Goal: Find specific page/section

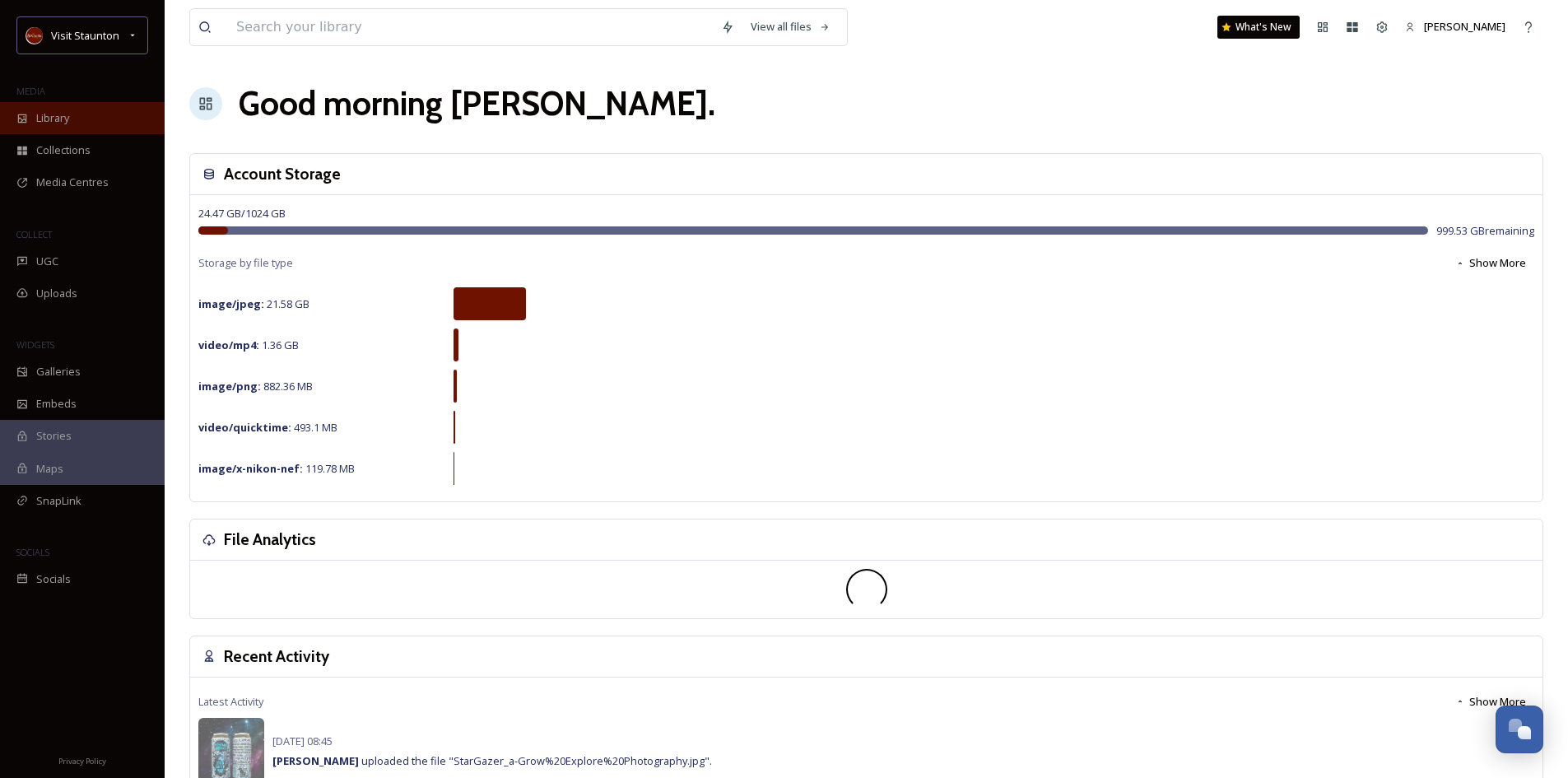
click at [61, 119] on span "Library" at bounding box center [52, 118] width 33 height 15
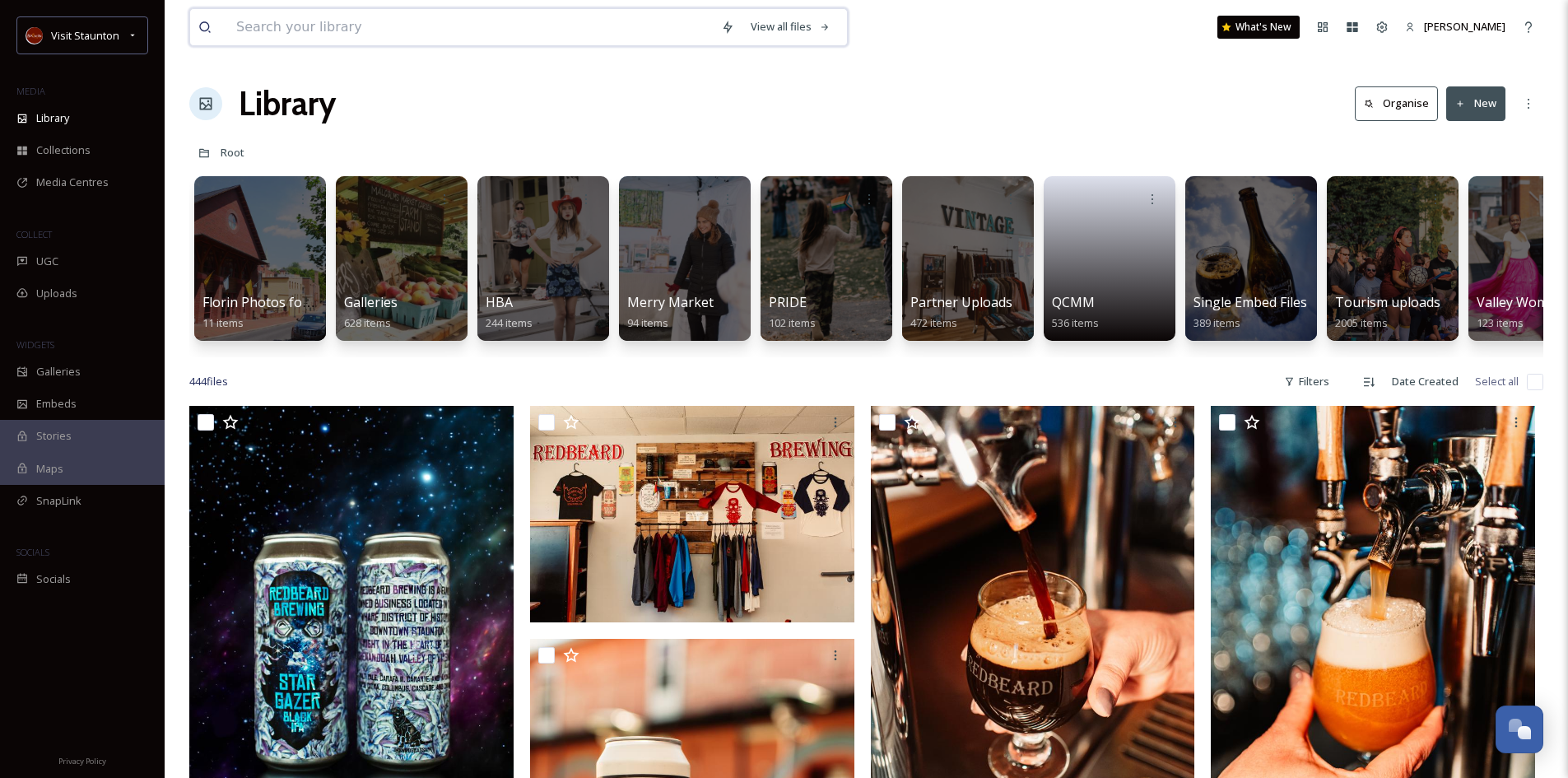
click at [257, 30] on input at bounding box center [470, 28] width 485 height 36
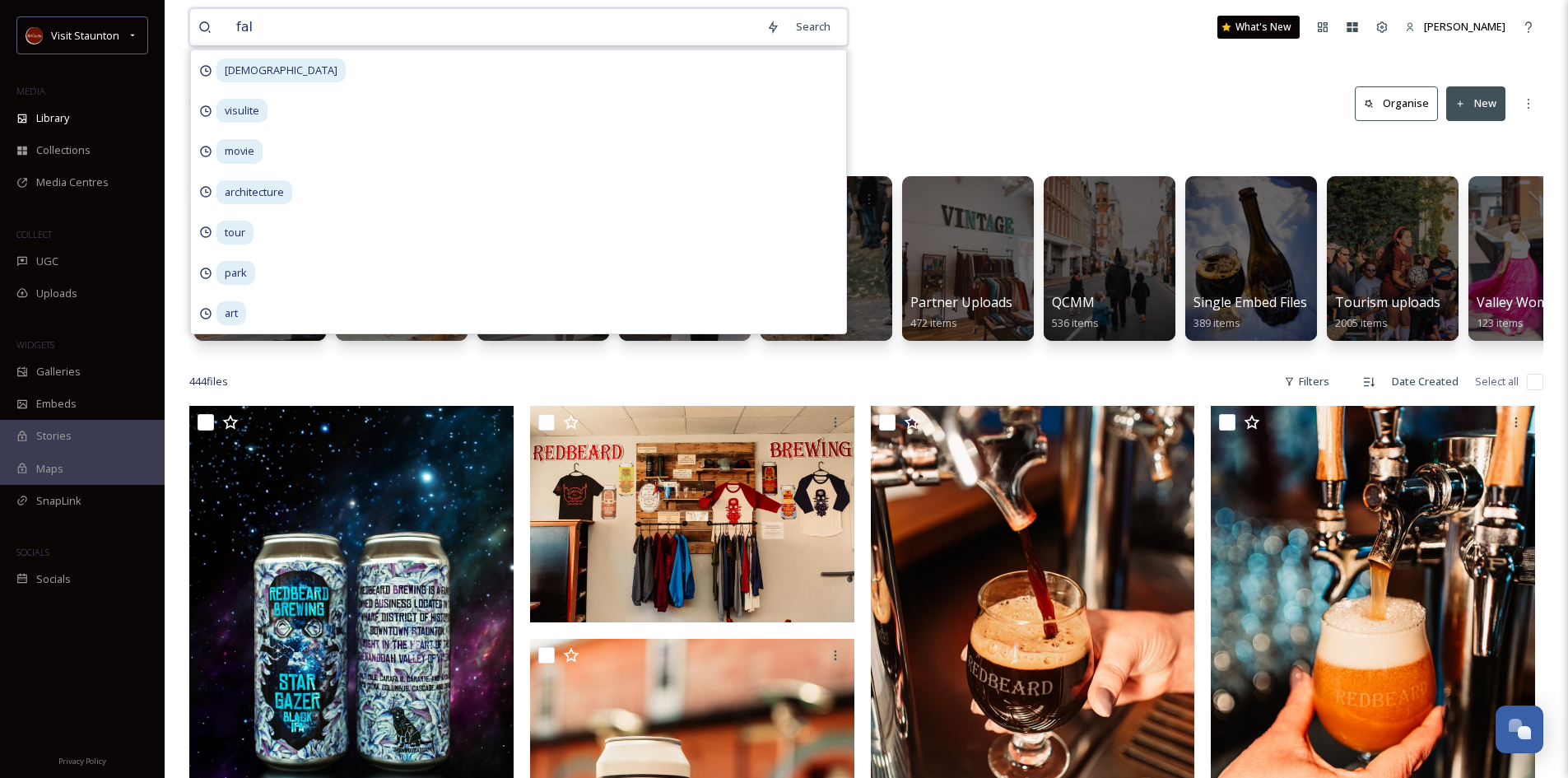
type input "fall"
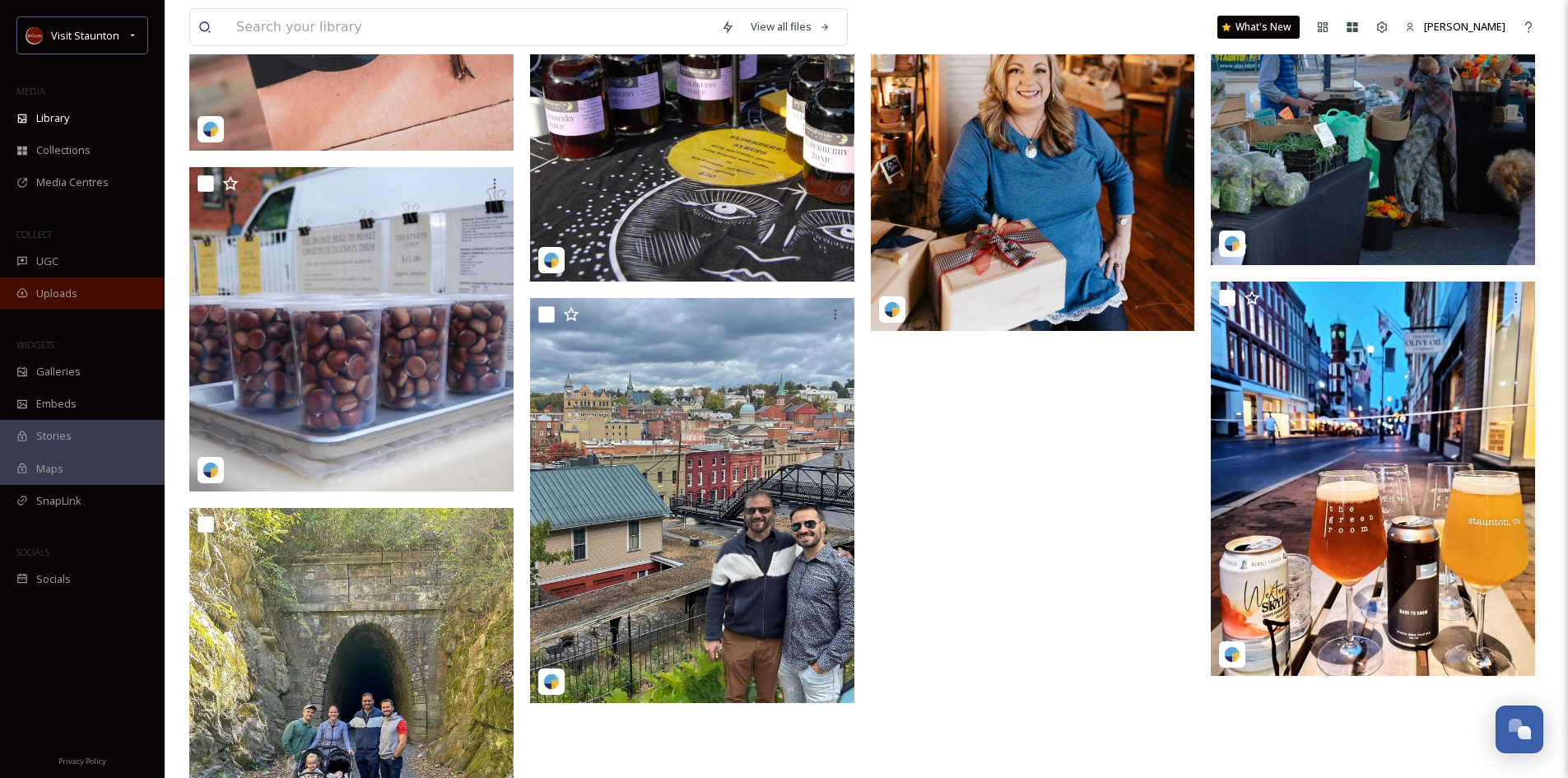
scroll to position [3666, 0]
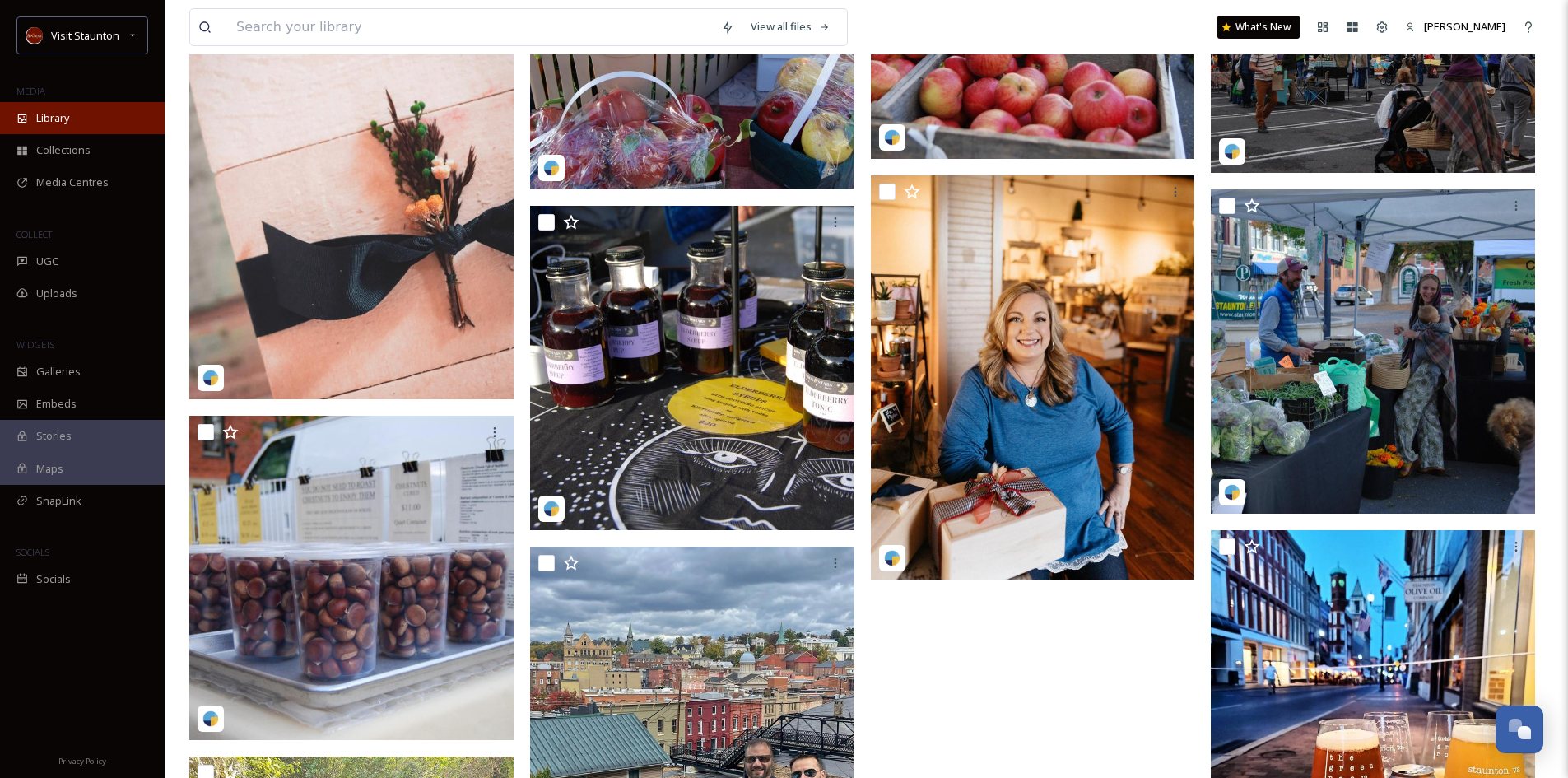
click at [38, 110] on span "Library" at bounding box center [52, 118] width 33 height 15
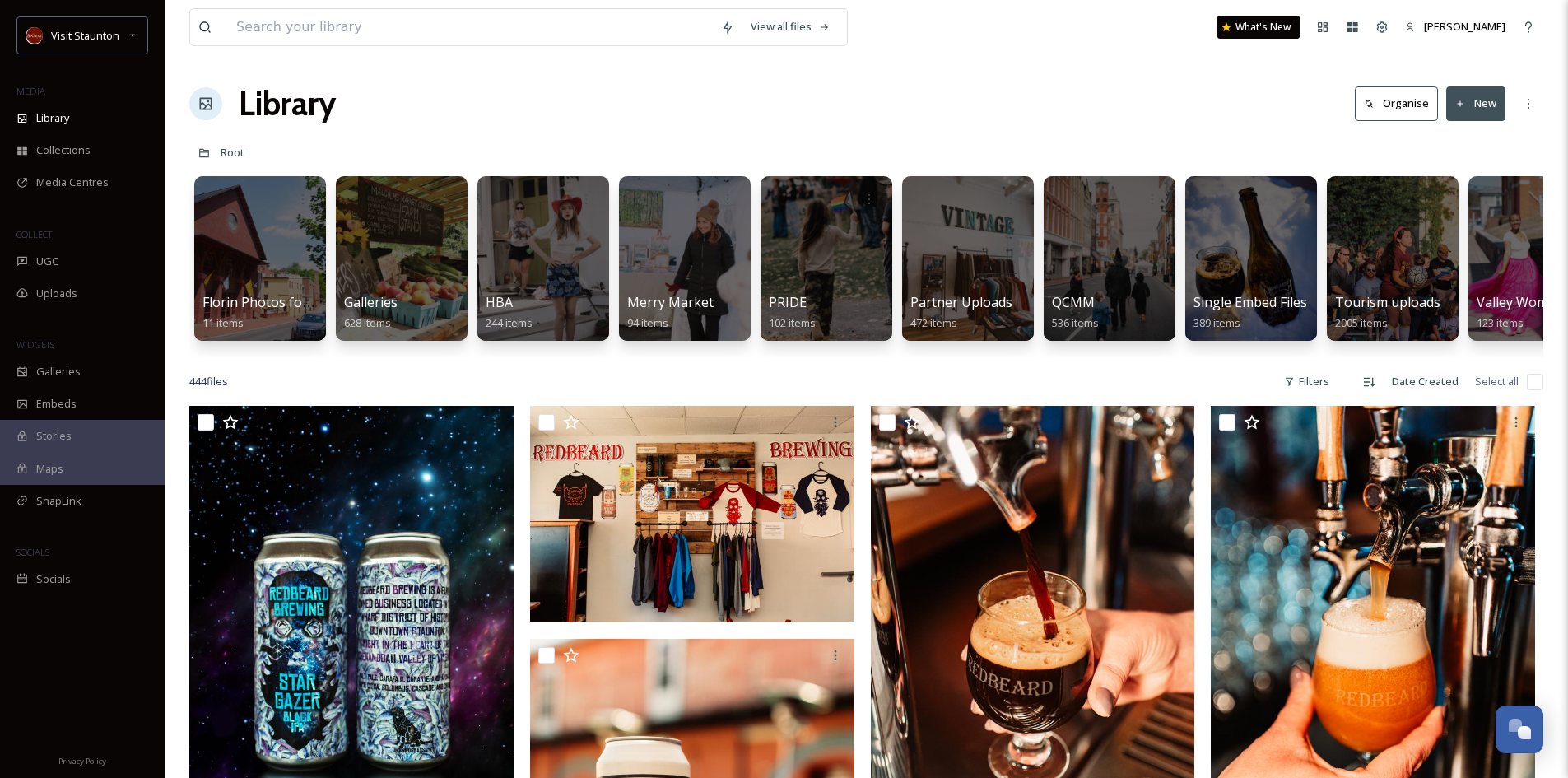
scroll to position [0, 345]
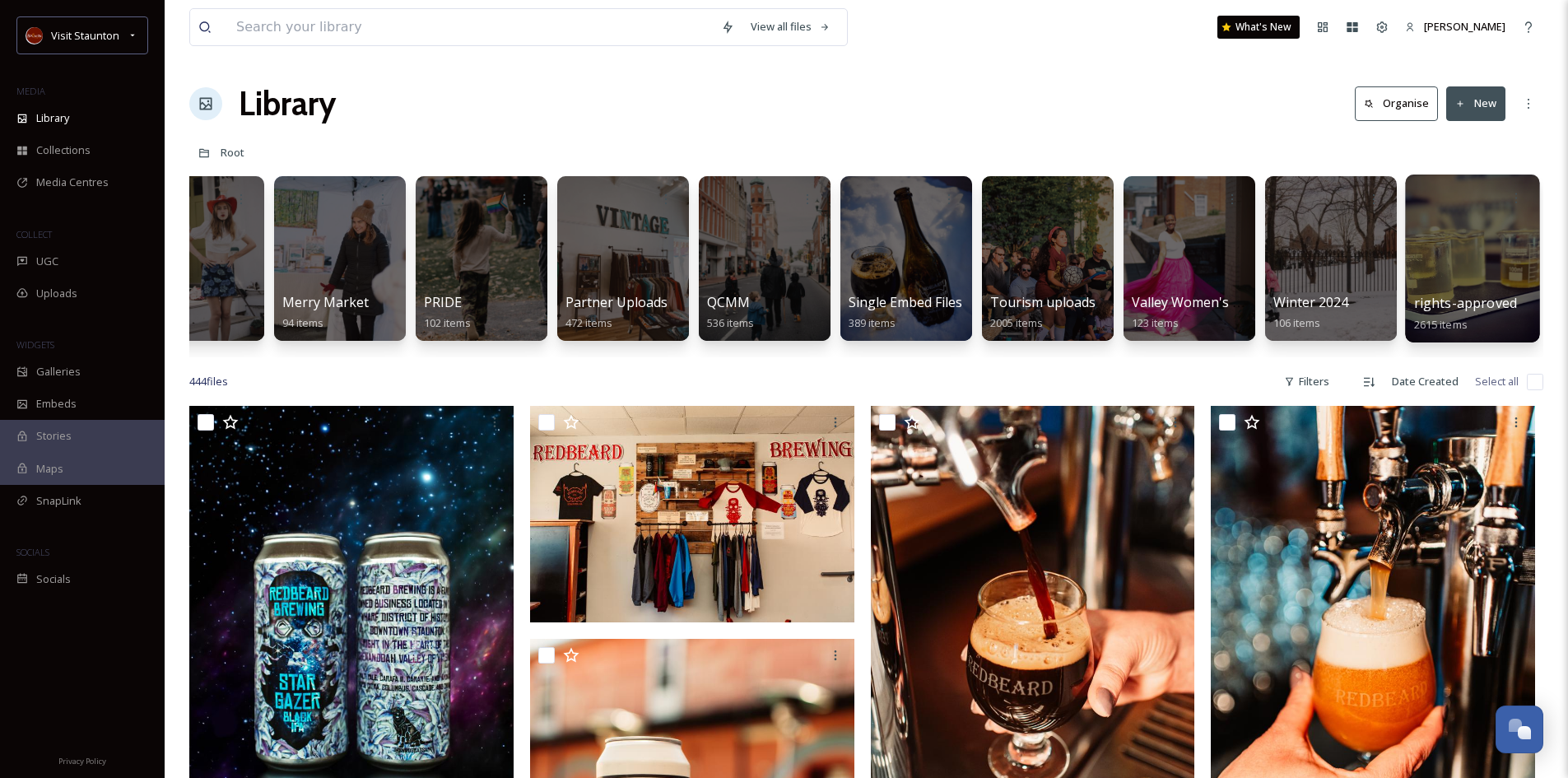
click at [1469, 304] on span "rights-approved" at bounding box center [1466, 302] width 103 height 18
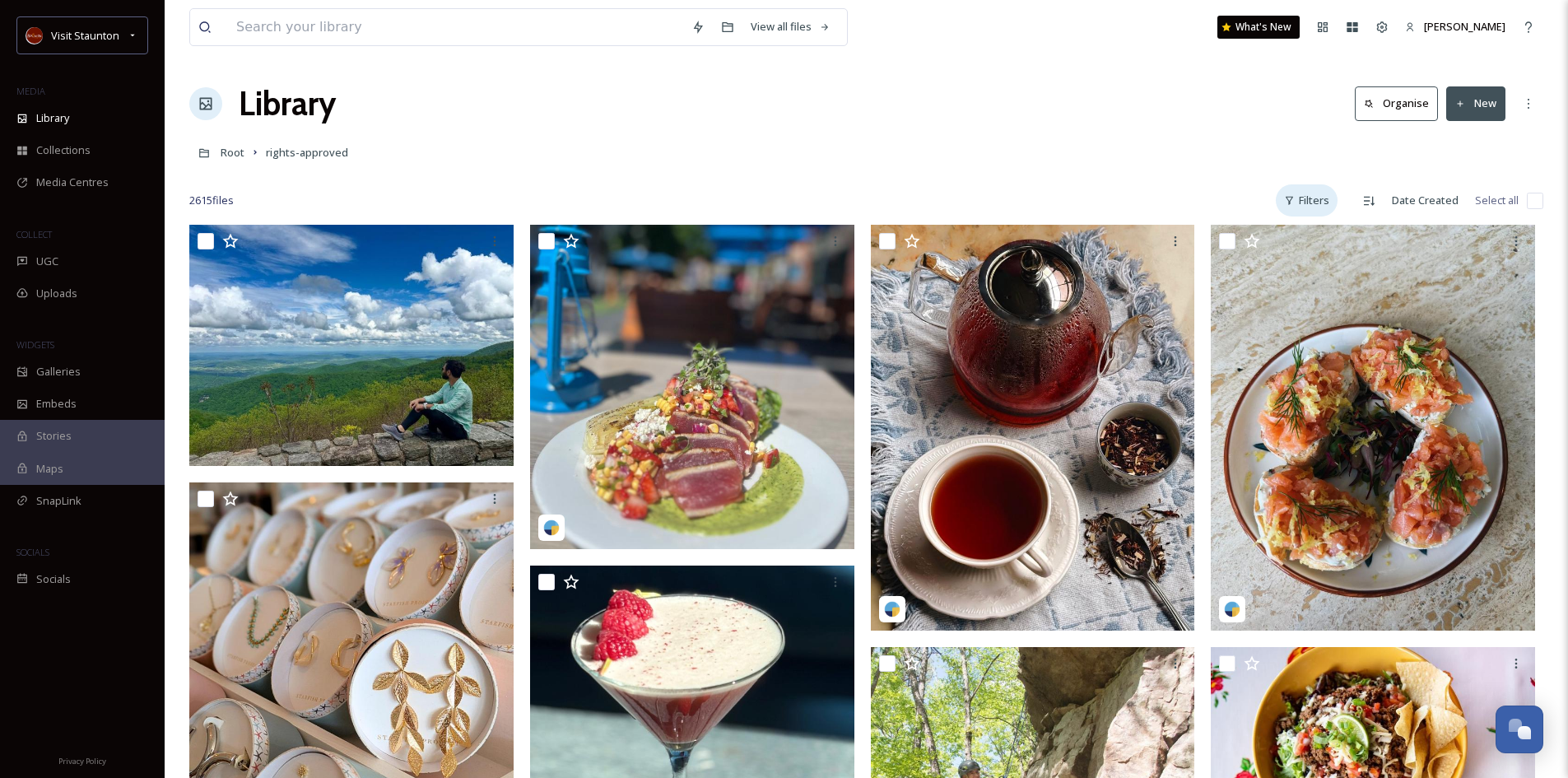
click at [1312, 197] on div "Filters" at bounding box center [1306, 201] width 62 height 32
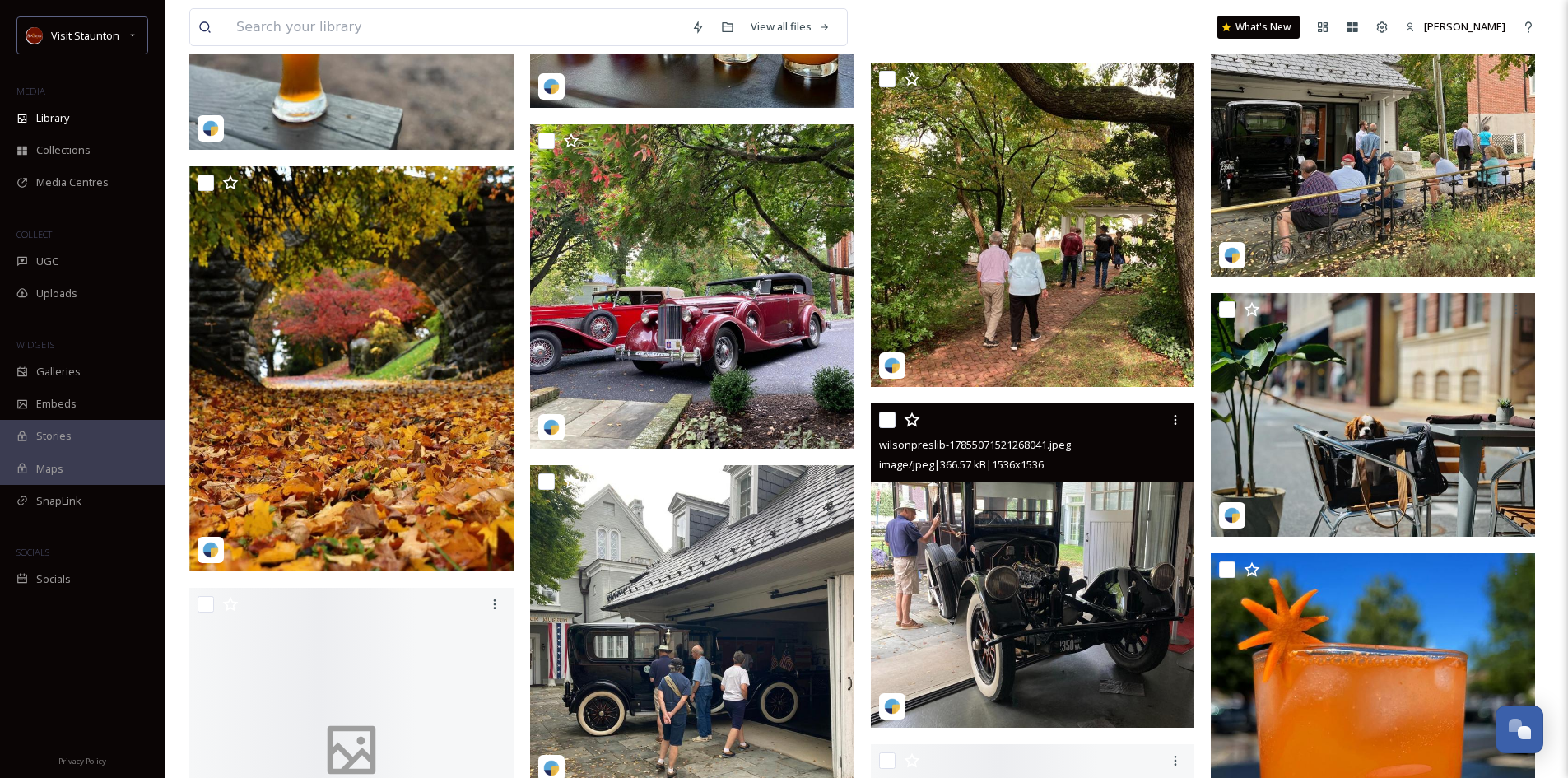
scroll to position [2633, 0]
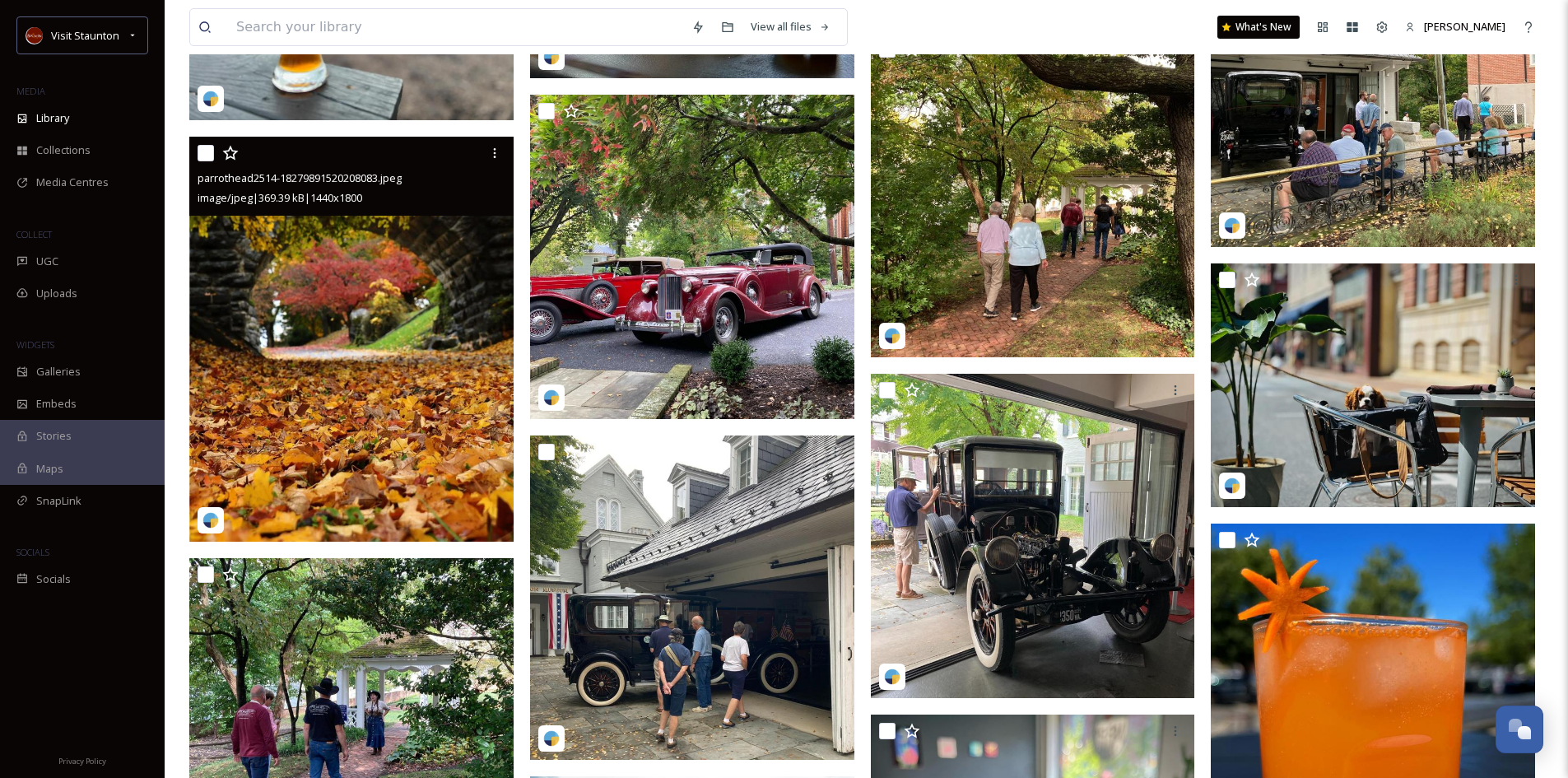
click at [287, 396] on img at bounding box center [352, 339] width 324 height 406
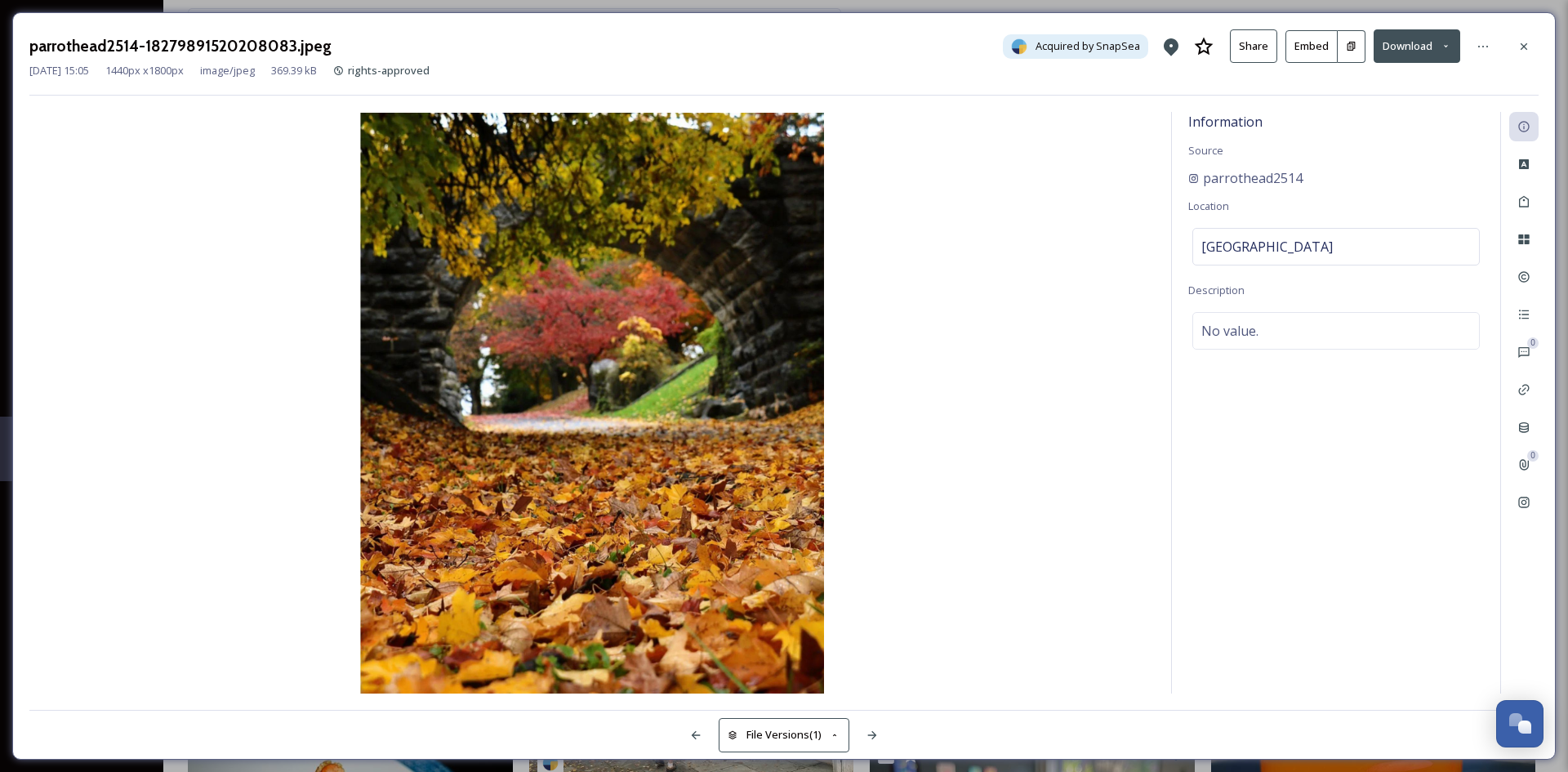
click at [1528, 41] on icon at bounding box center [1525, 46] width 13 height 13
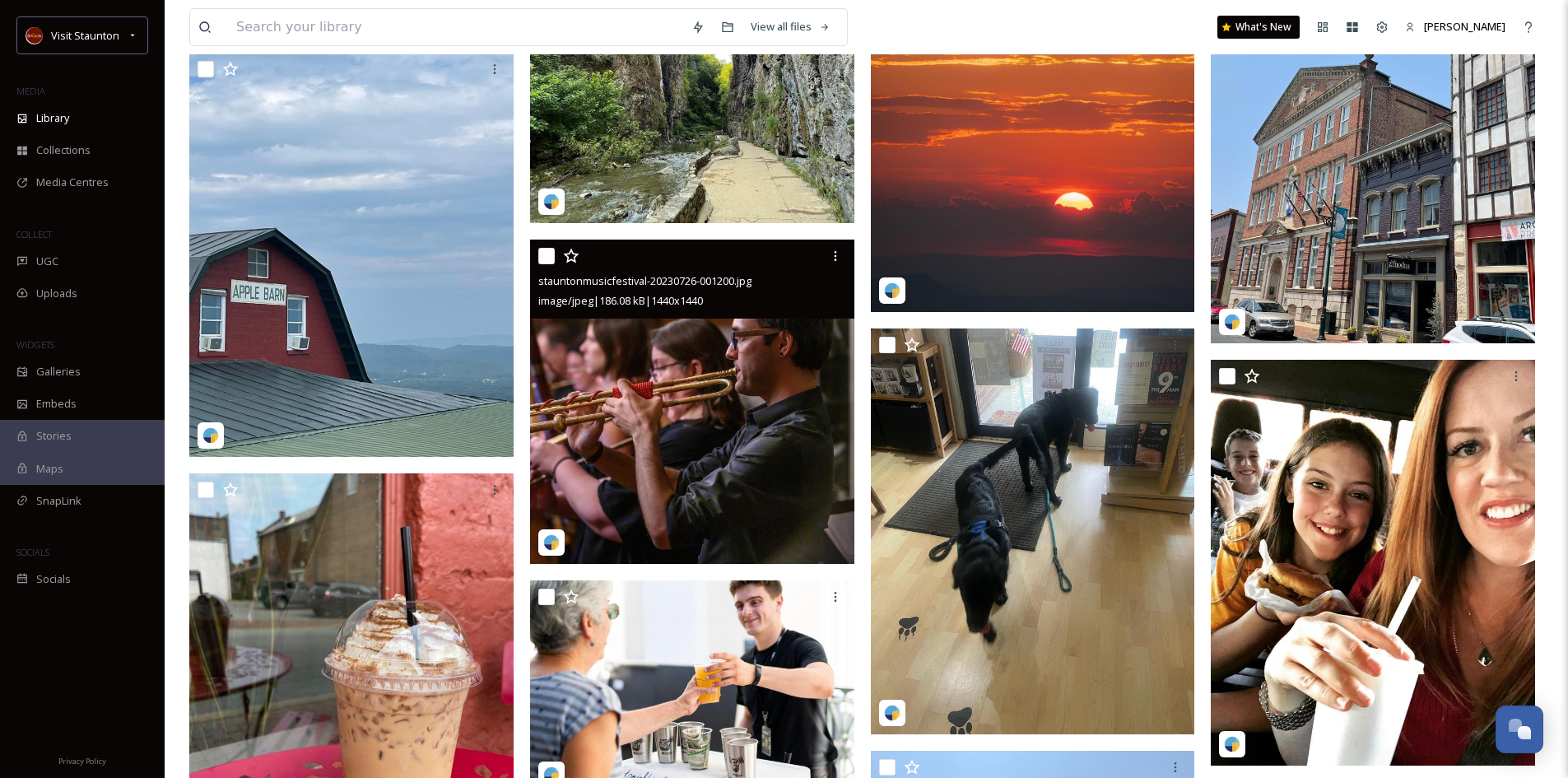
scroll to position [25155, 0]
